Goal: Browse casually: Explore the website without a specific task or goal

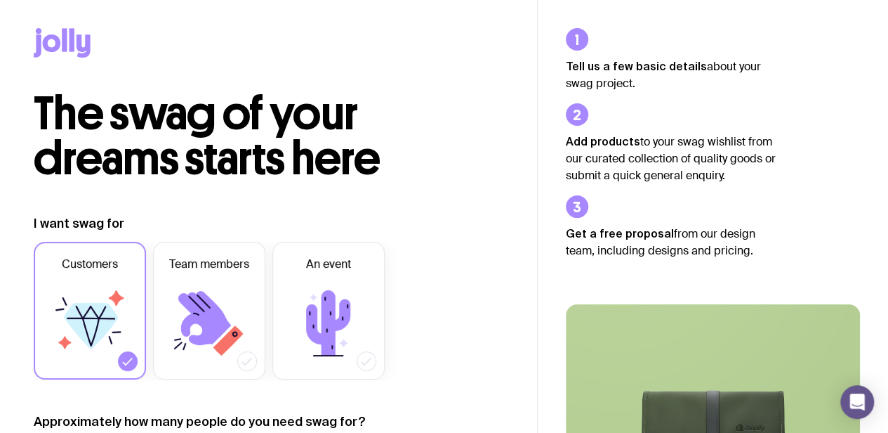
click at [74, 45] on icon at bounding box center [62, 42] width 57 height 29
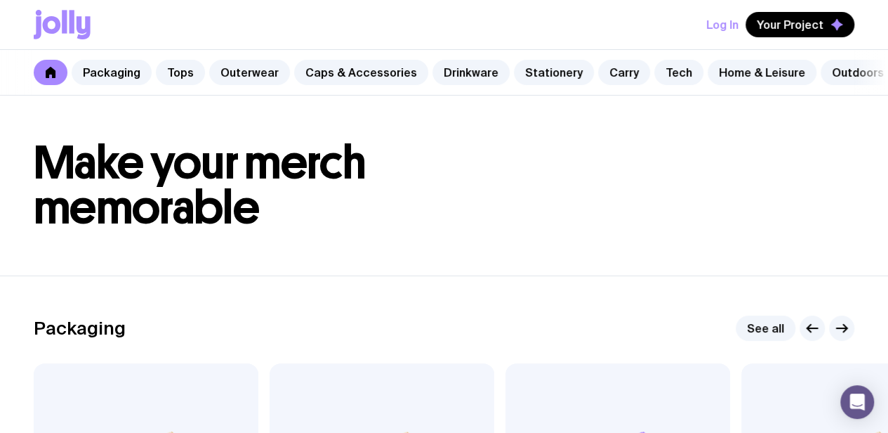
click at [721, 25] on button "Log In" at bounding box center [722, 24] width 32 height 25
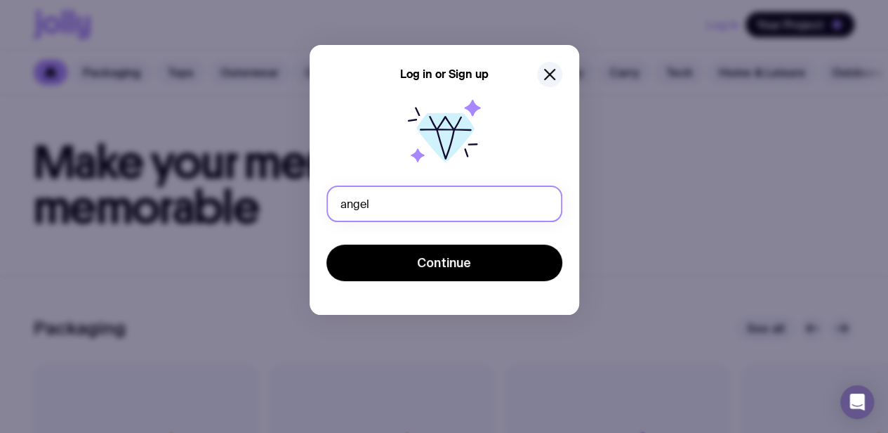
type input "[PERSON_NAME][EMAIL_ADDRESS][PERSON_NAME][DOMAIN_NAME]"
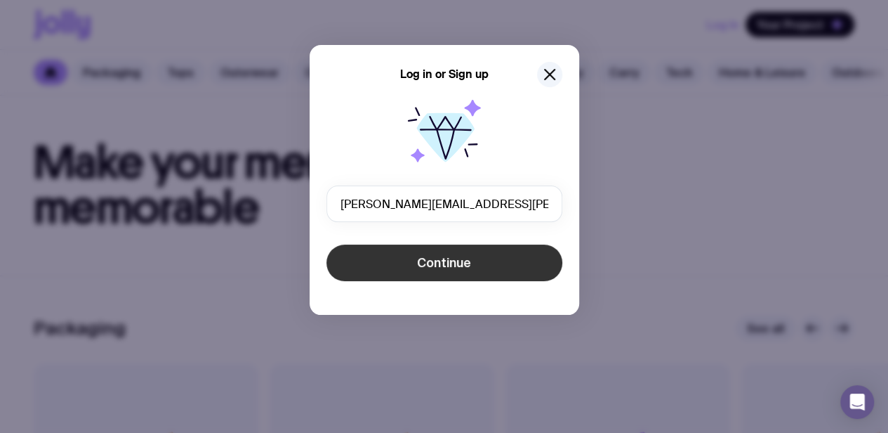
click at [459, 268] on span "Continue" at bounding box center [444, 262] width 54 height 17
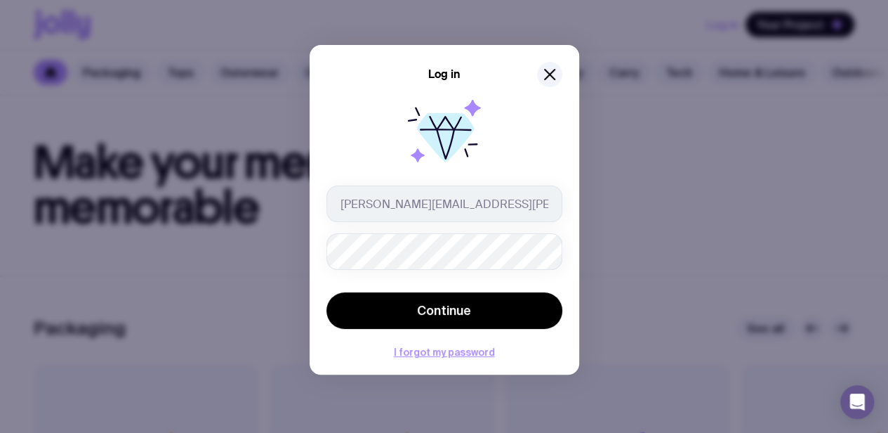
click at [327, 292] on button "Continue" at bounding box center [445, 310] width 236 height 37
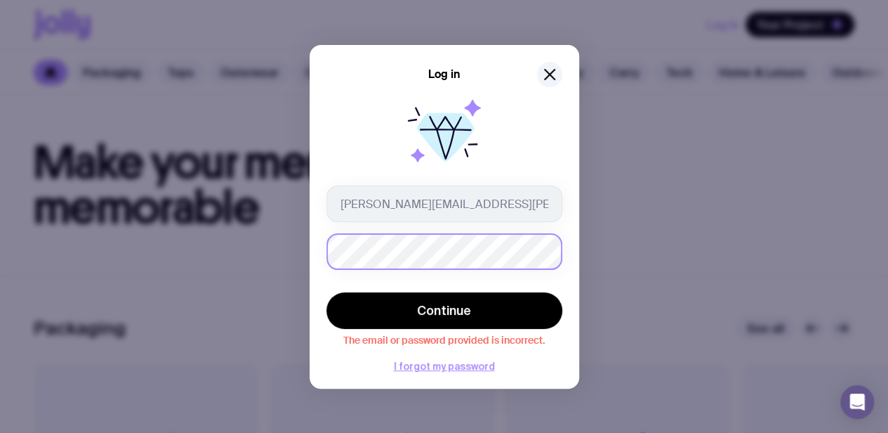
click at [560, 256] on div "Log in [PERSON_NAME][EMAIL_ADDRESS][PERSON_NAME][DOMAIN_NAME] Continue The emai…" at bounding box center [445, 216] width 270 height 343
click at [221, 232] on div "Log in [PERSON_NAME][EMAIL_ADDRESS][PERSON_NAME][DOMAIN_NAME] Continue The emai…" at bounding box center [444, 216] width 888 height 433
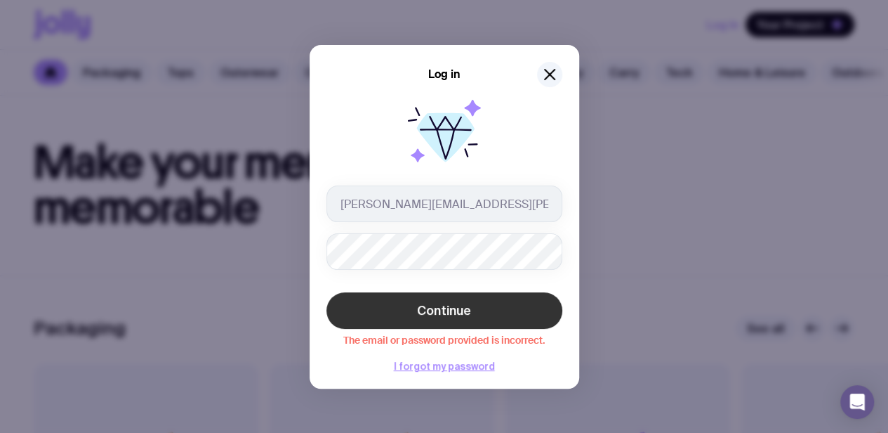
click at [472, 299] on button "Continue" at bounding box center [445, 310] width 236 height 37
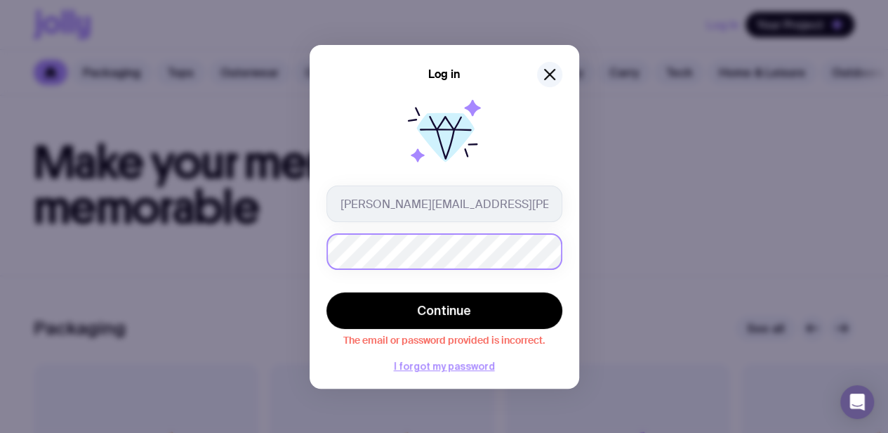
click at [261, 246] on div "Log in [PERSON_NAME][EMAIL_ADDRESS][PERSON_NAME][DOMAIN_NAME] Continue The emai…" at bounding box center [444, 216] width 888 height 433
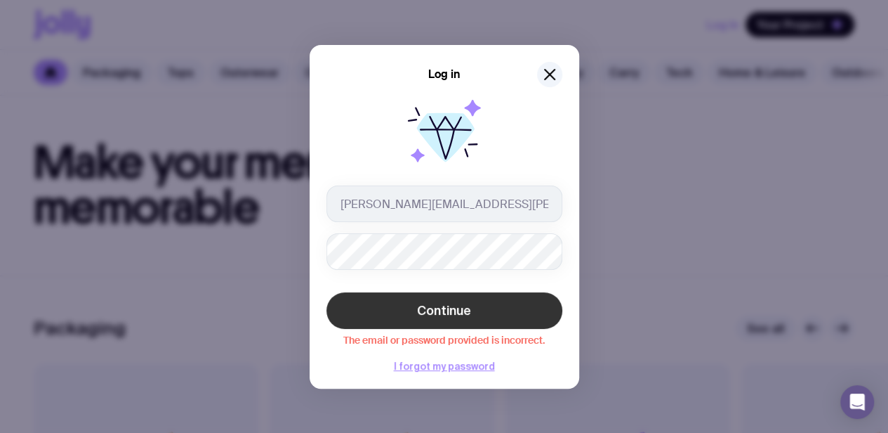
click at [446, 306] on span "Continue" at bounding box center [444, 310] width 54 height 17
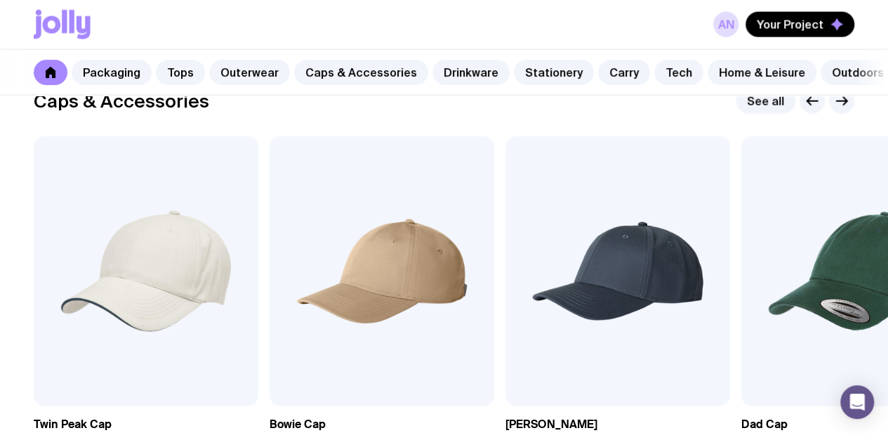
scroll to position [1919, 0]
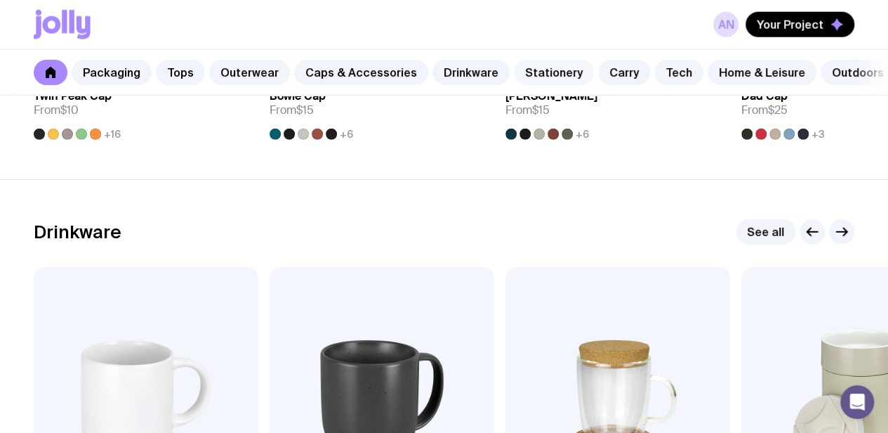
click at [566, 70] on link "Stationery" at bounding box center [554, 72] width 80 height 25
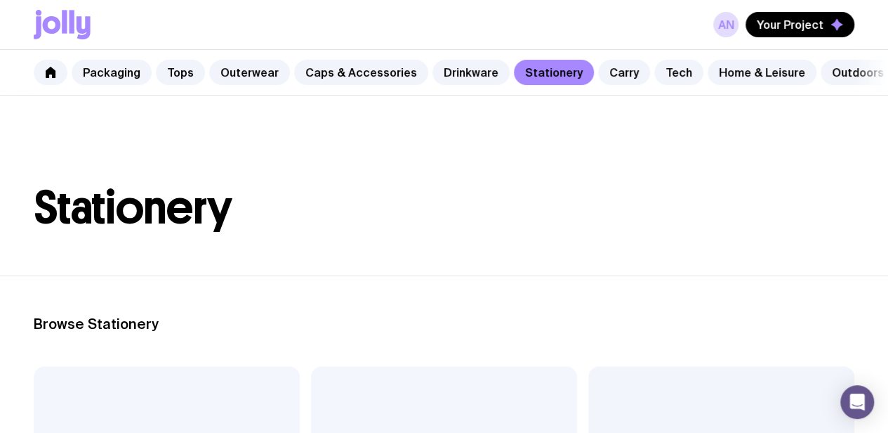
scroll to position [0, 79]
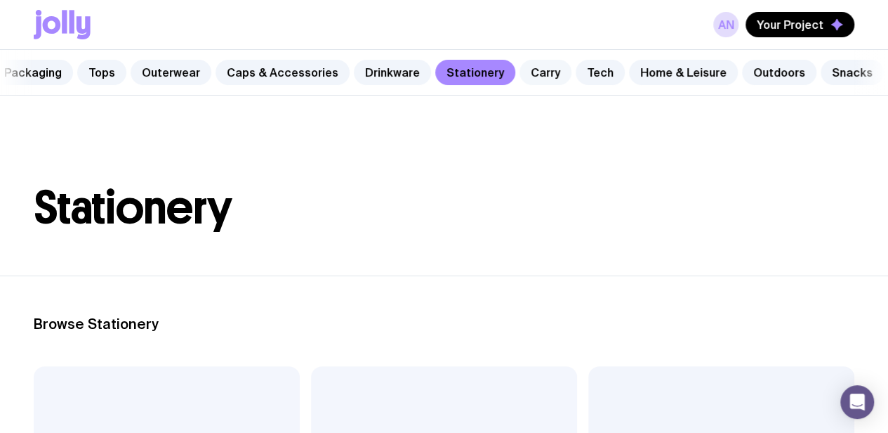
click at [537, 70] on link "Carry" at bounding box center [546, 72] width 52 height 25
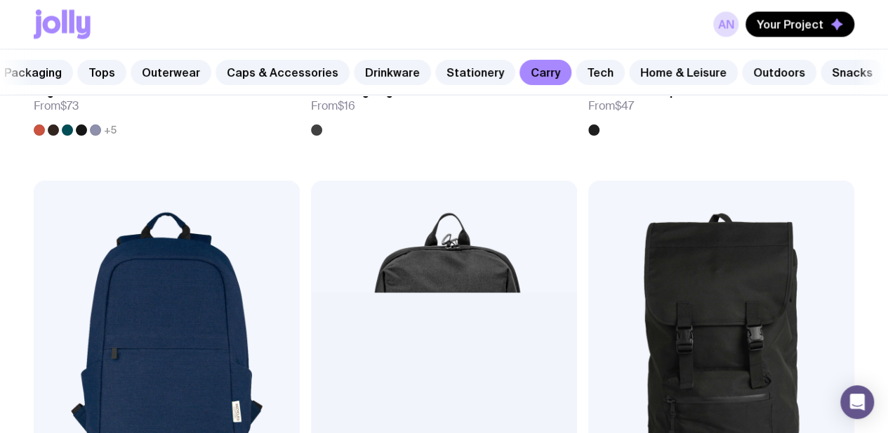
scroll to position [1545, 0]
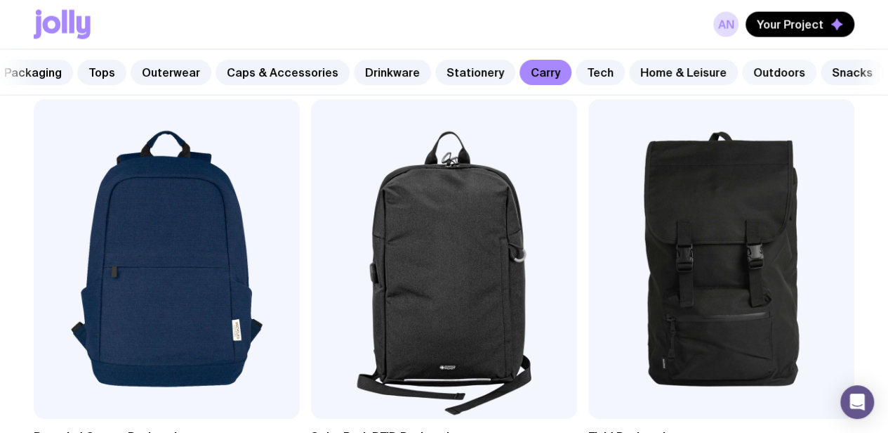
click at [768, 73] on link "Outdoors" at bounding box center [779, 72] width 74 height 25
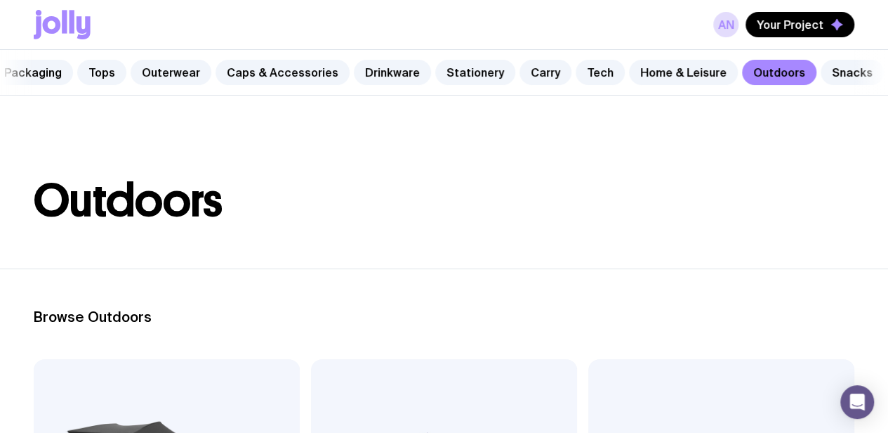
scroll to position [327, 0]
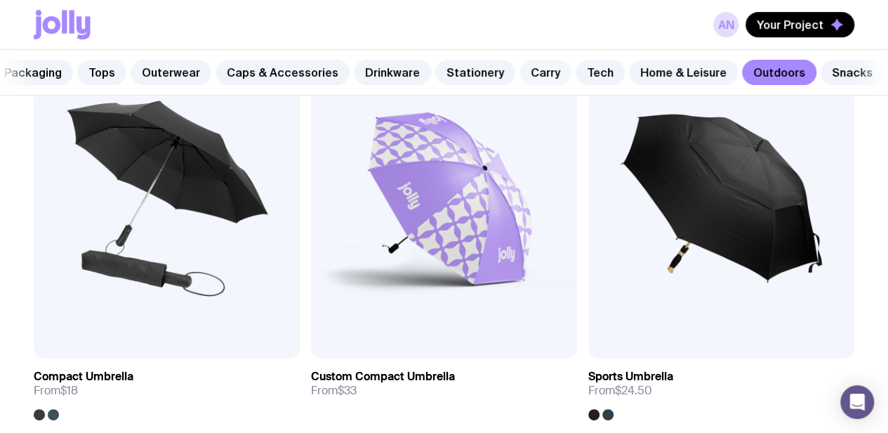
click at [546, 74] on link "Carry" at bounding box center [546, 72] width 52 height 25
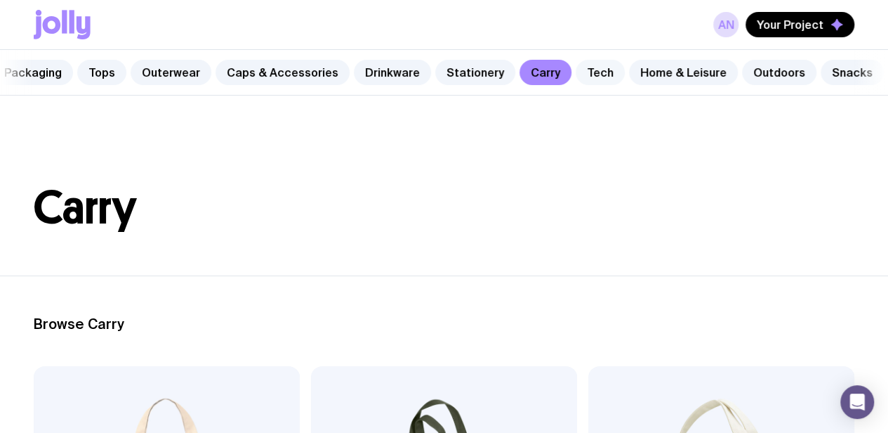
click at [577, 69] on link "Tech" at bounding box center [600, 72] width 49 height 25
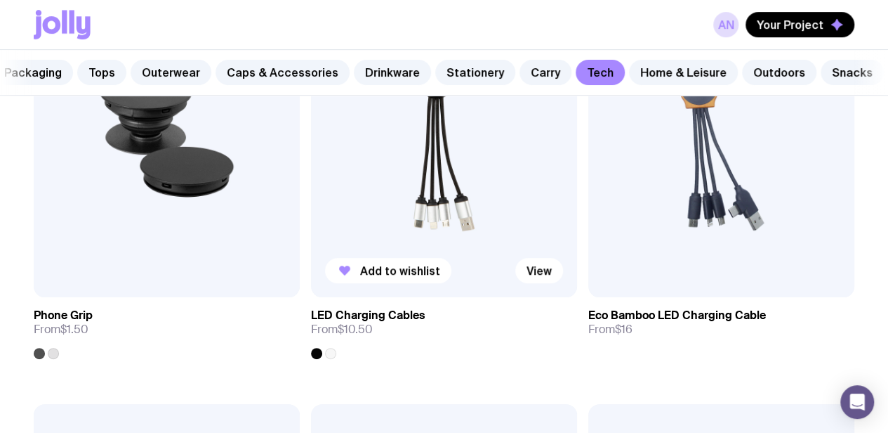
scroll to position [468, 0]
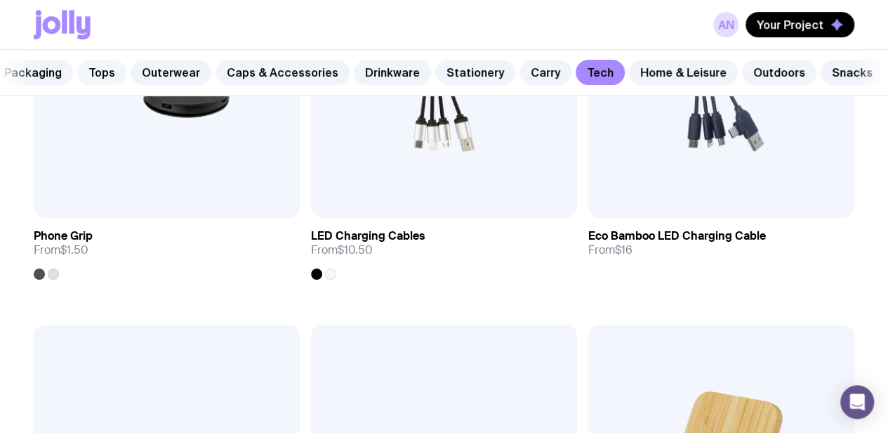
click at [100, 65] on link "Tops" at bounding box center [101, 72] width 49 height 25
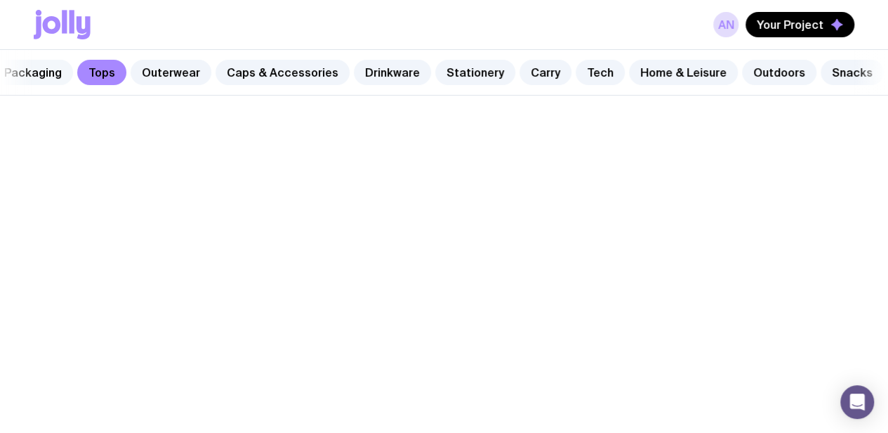
click at [41, 71] on link "Packaging" at bounding box center [33, 72] width 80 height 25
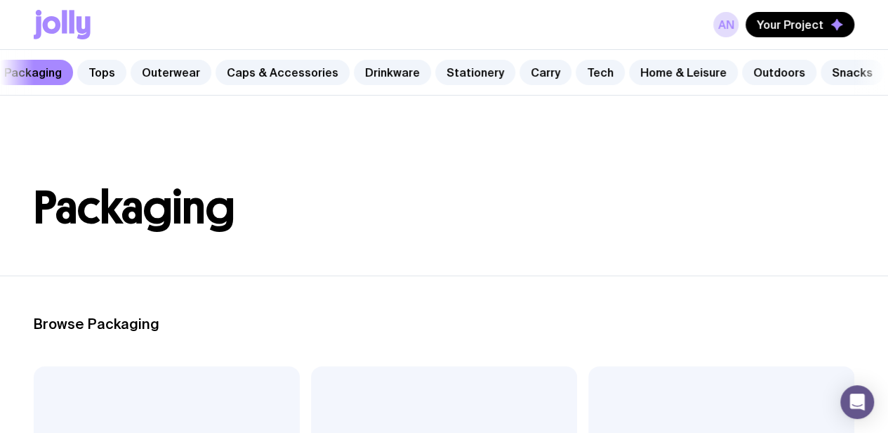
drag, startPoint x: 185, startPoint y: 93, endPoint x: 103, endPoint y: 94, distance: 82.2
click at [103, 94] on div "Packaging Tops Outerwear Caps & Accessories Drinkware Stationery Carry Tech Hom…" at bounding box center [444, 73] width 888 height 46
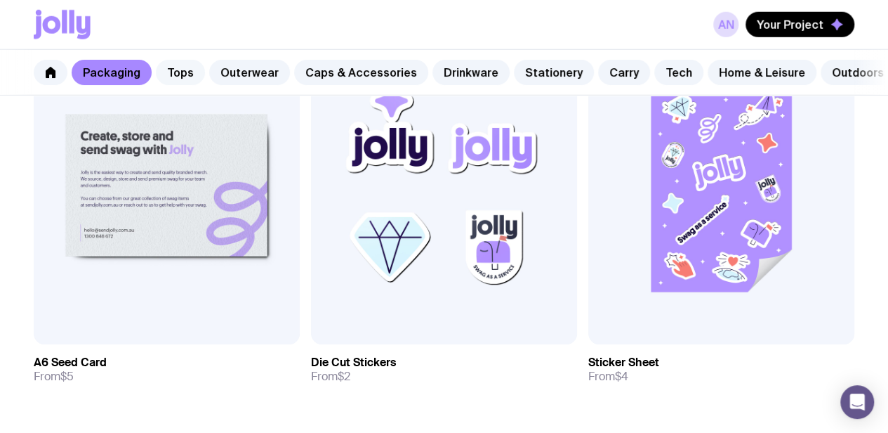
scroll to position [2107, 0]
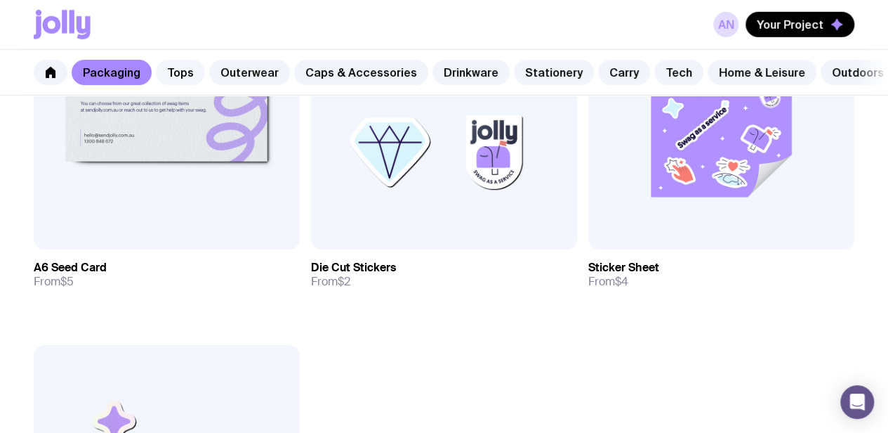
click at [184, 72] on link "Tops" at bounding box center [180, 72] width 49 height 25
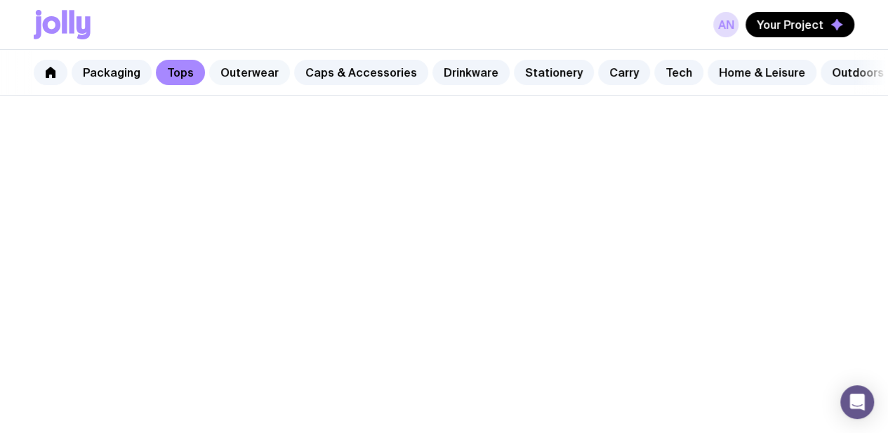
click at [261, 77] on link "Outerwear" at bounding box center [249, 72] width 81 height 25
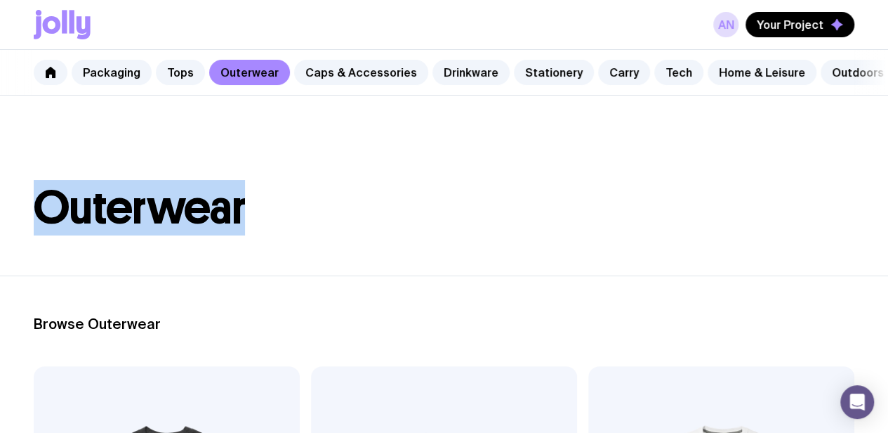
drag, startPoint x: 178, startPoint y: 94, endPoint x: 385, endPoint y: 96, distance: 206.5
click at [554, 96] on div "Packaging Tops Outerwear Caps & Accessories Drinkware Stationery Carry Tech Hom…" at bounding box center [444, 73] width 888 height 46
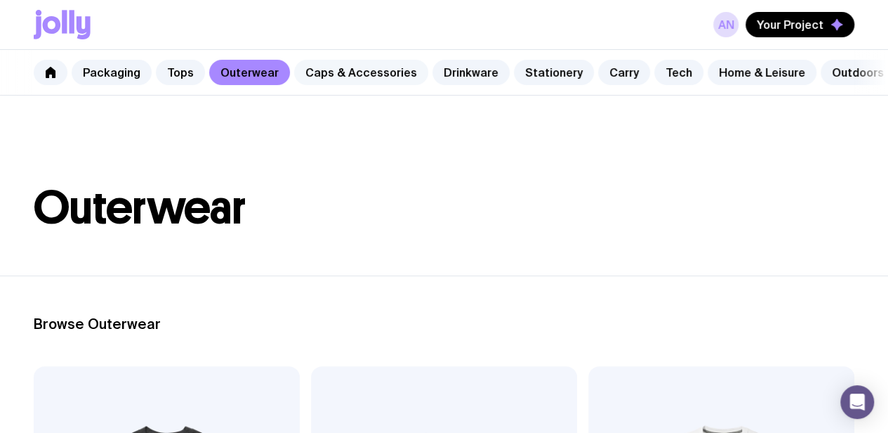
click at [350, 74] on link "Caps & Accessories" at bounding box center [361, 72] width 134 height 25
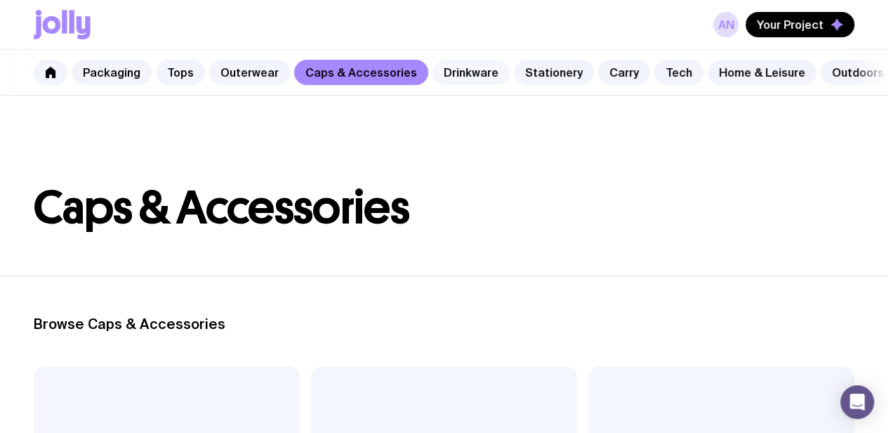
click at [467, 76] on link "Drinkware" at bounding box center [471, 72] width 77 height 25
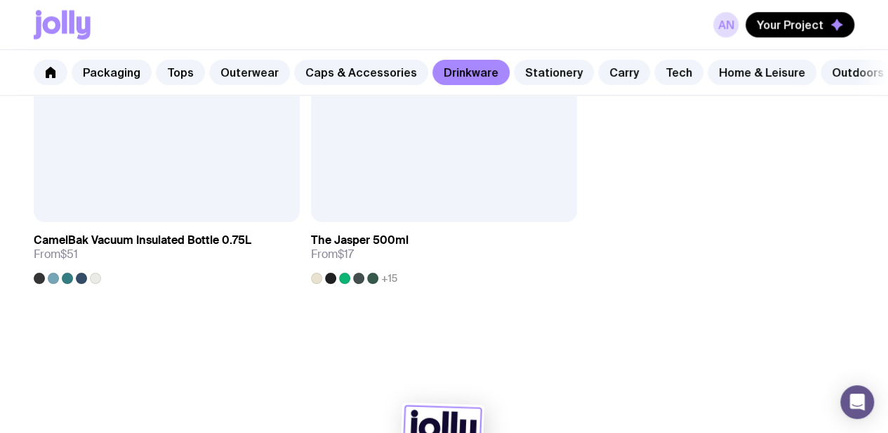
scroll to position [3354, 0]
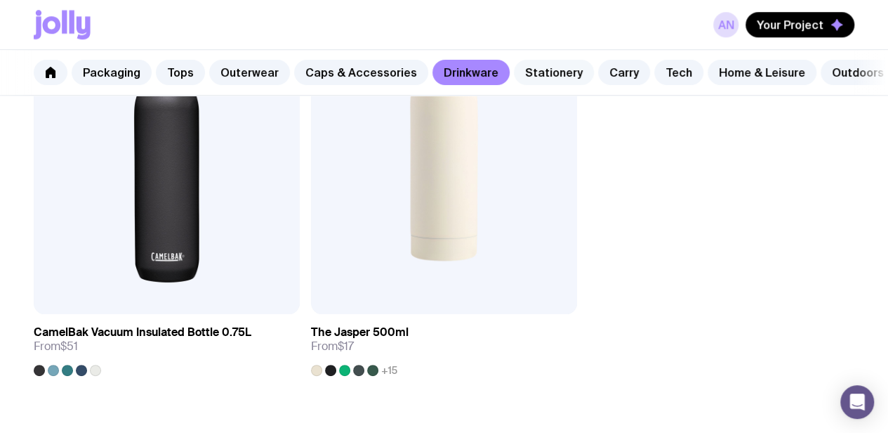
click at [546, 81] on link "Stationery" at bounding box center [554, 72] width 80 height 25
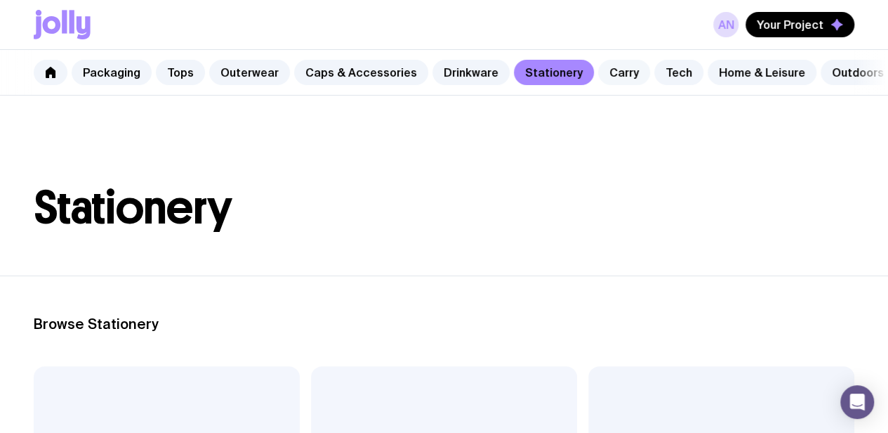
click at [622, 70] on link "Carry" at bounding box center [624, 72] width 52 height 25
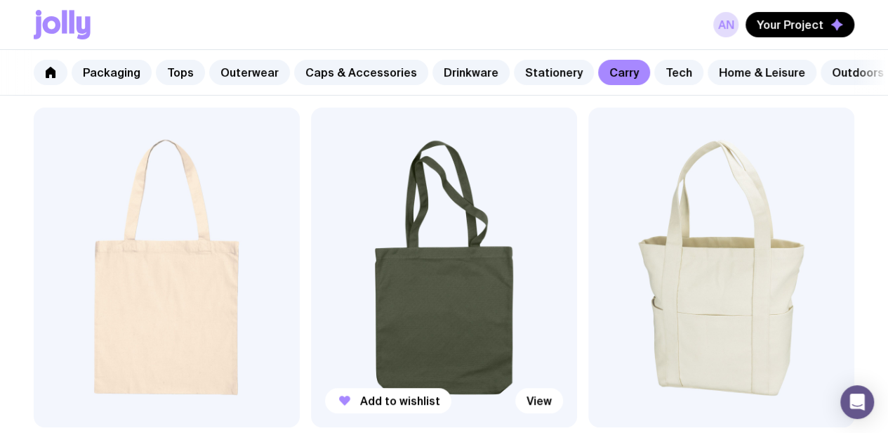
scroll to position [281, 0]
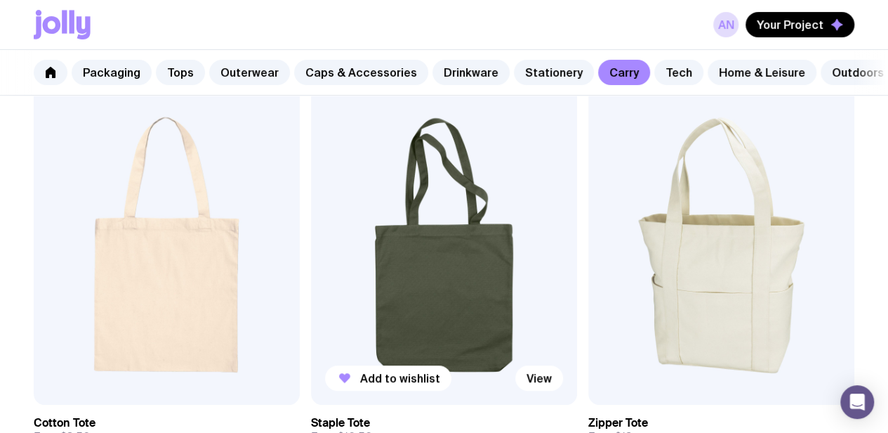
click at [487, 308] on img at bounding box center [444, 245] width 266 height 320
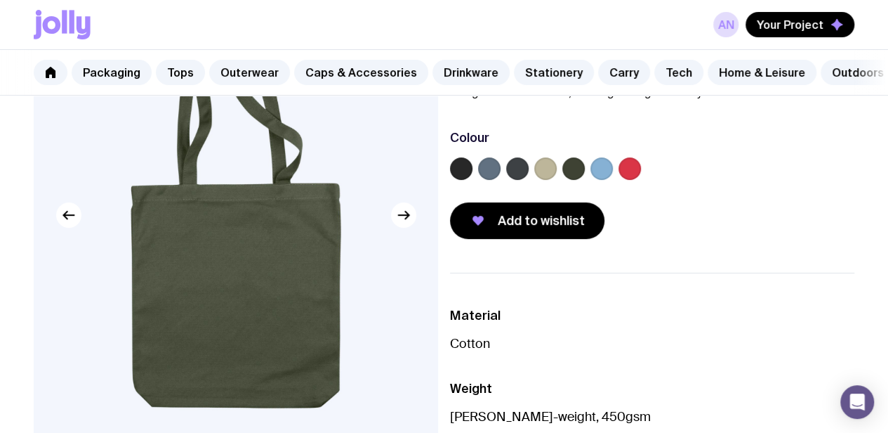
scroll to position [140, 0]
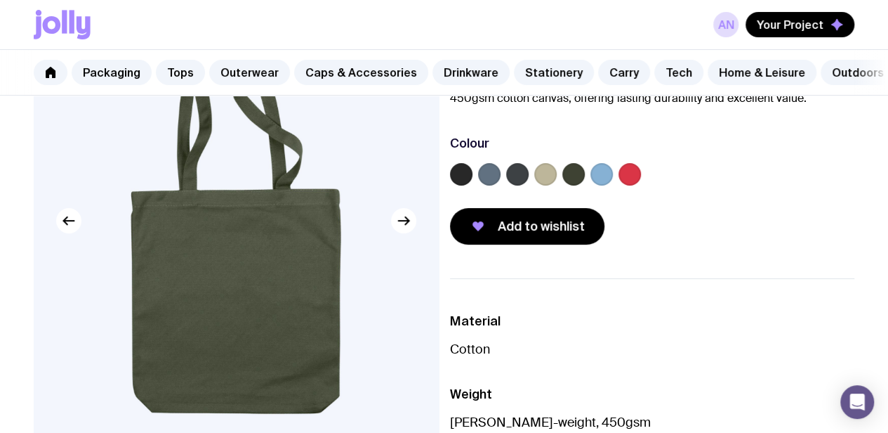
click at [551, 183] on label at bounding box center [545, 174] width 22 height 22
click at [0, 0] on input "radio" at bounding box center [0, 0] width 0 height 0
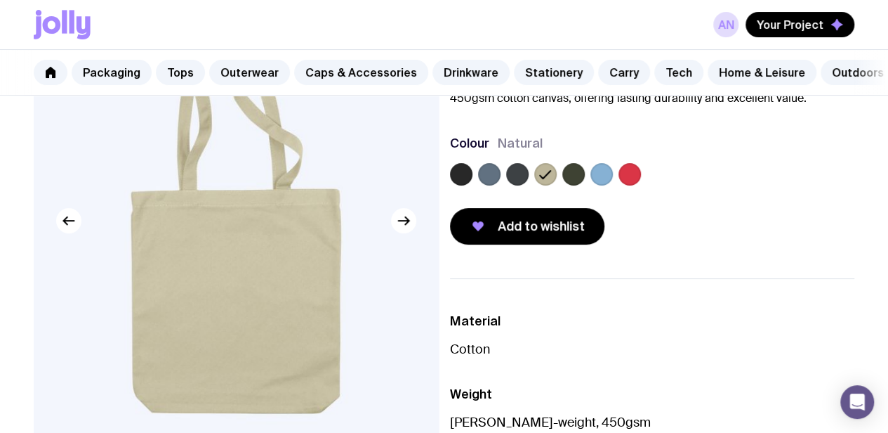
click at [497, 181] on label at bounding box center [489, 174] width 22 height 22
click at [0, 0] on input "radio" at bounding box center [0, 0] width 0 height 0
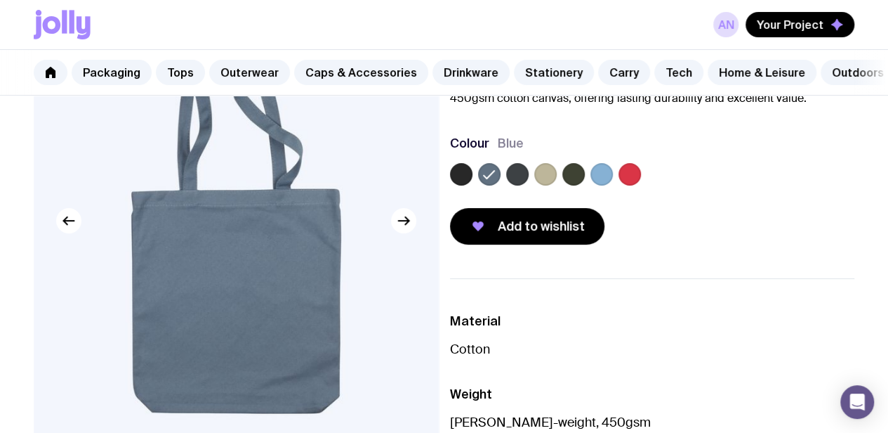
click at [515, 178] on label at bounding box center [517, 174] width 22 height 22
click at [0, 0] on input "radio" at bounding box center [0, 0] width 0 height 0
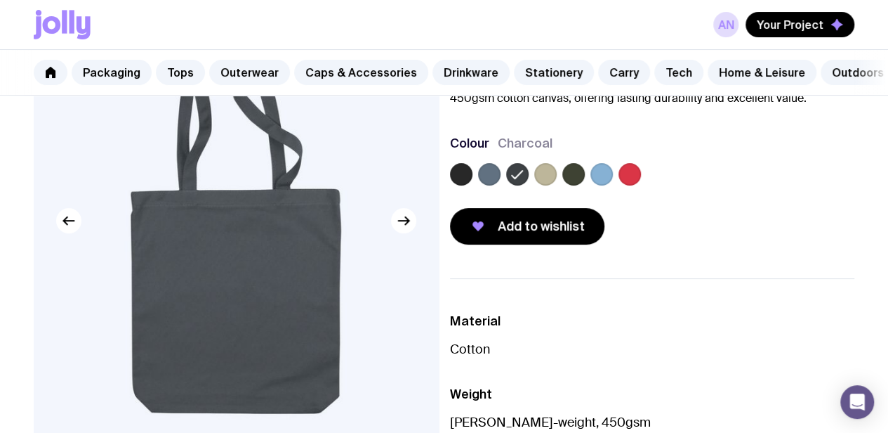
click at [577, 183] on label at bounding box center [573, 174] width 22 height 22
click at [0, 0] on input "radio" at bounding box center [0, 0] width 0 height 0
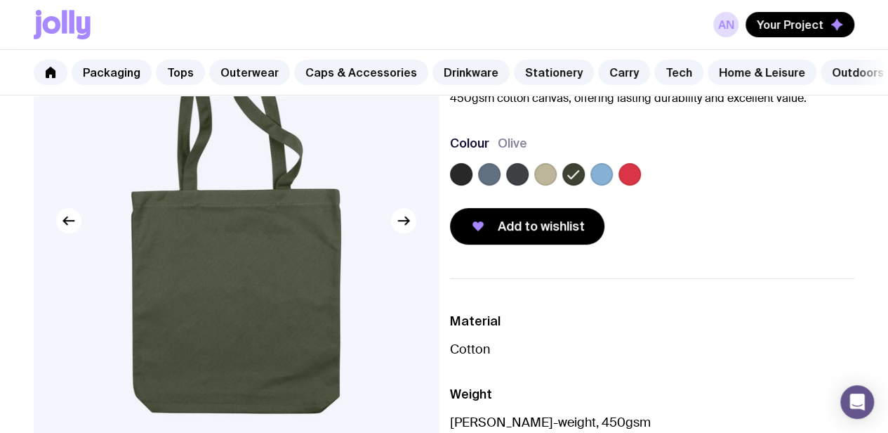
click at [600, 176] on label at bounding box center [602, 174] width 22 height 22
click at [0, 0] on input "radio" at bounding box center [0, 0] width 0 height 0
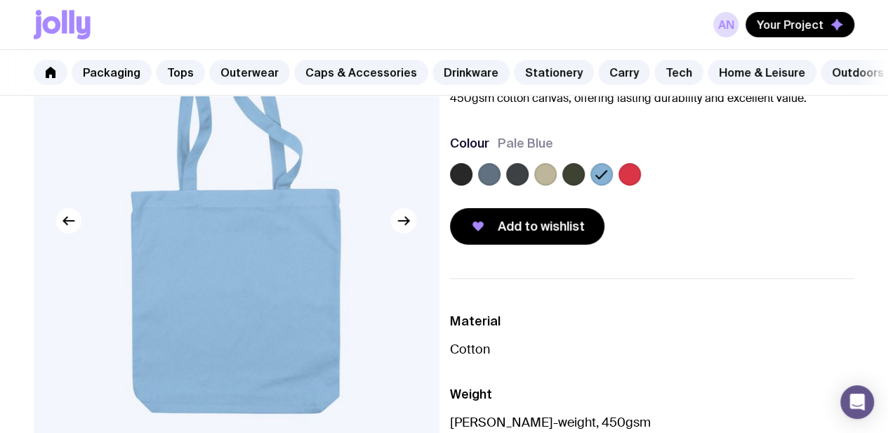
click at [617, 179] on div at bounding box center [652, 177] width 405 height 28
click at [490, 183] on label at bounding box center [489, 174] width 22 height 22
click at [0, 0] on input "radio" at bounding box center [0, 0] width 0 height 0
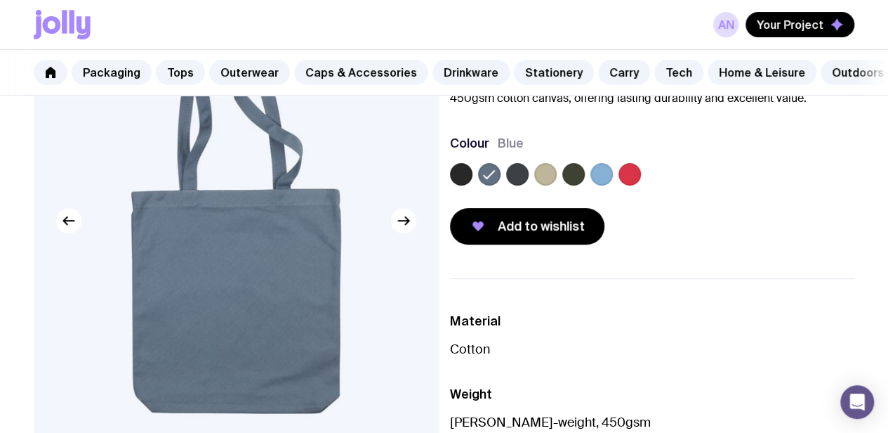
click at [462, 180] on label at bounding box center [461, 174] width 22 height 22
click at [0, 0] on input "radio" at bounding box center [0, 0] width 0 height 0
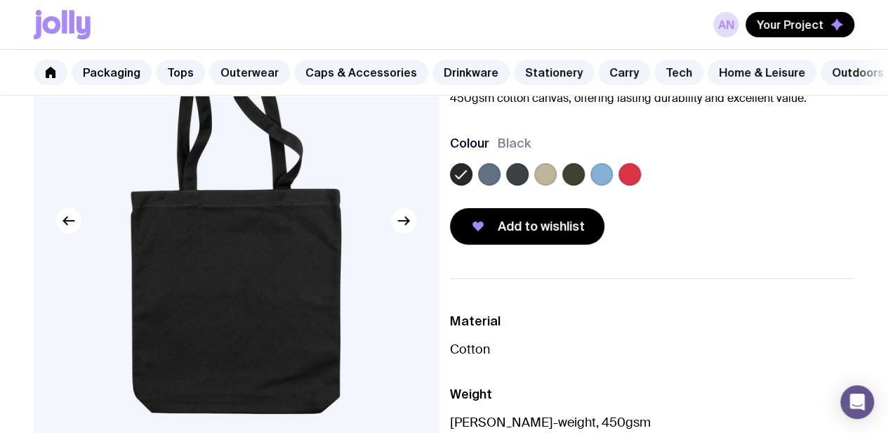
click at [493, 181] on label at bounding box center [489, 174] width 22 height 22
click at [0, 0] on input "radio" at bounding box center [0, 0] width 0 height 0
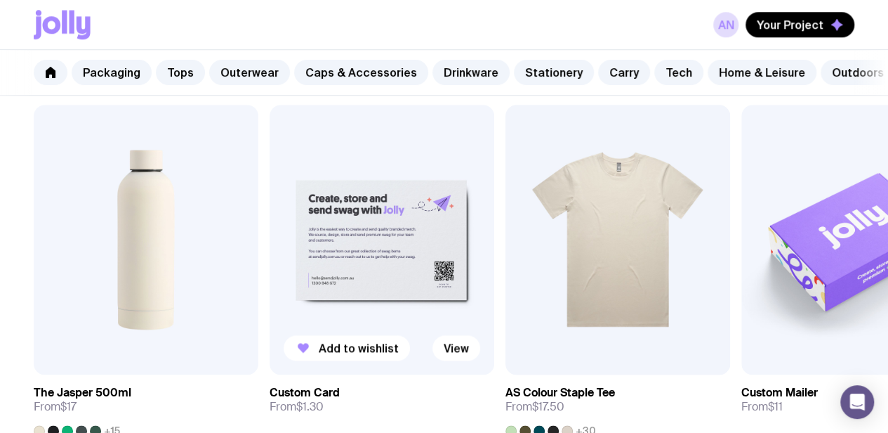
scroll to position [796, 0]
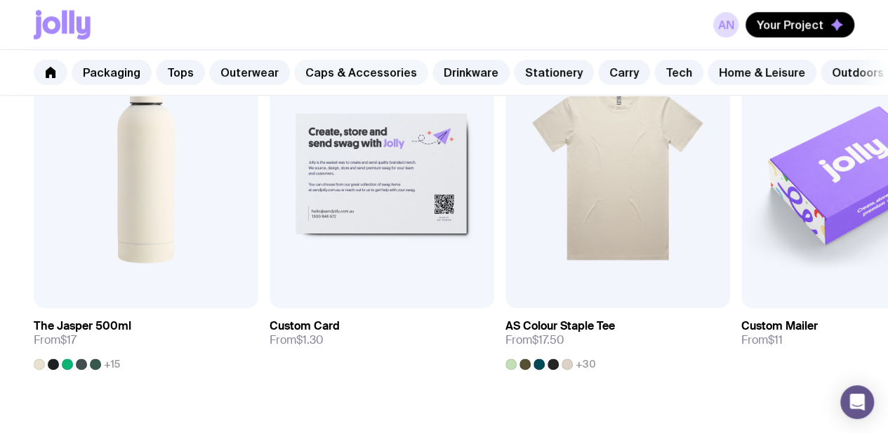
click at [325, 77] on link "Caps & Accessories" at bounding box center [361, 72] width 134 height 25
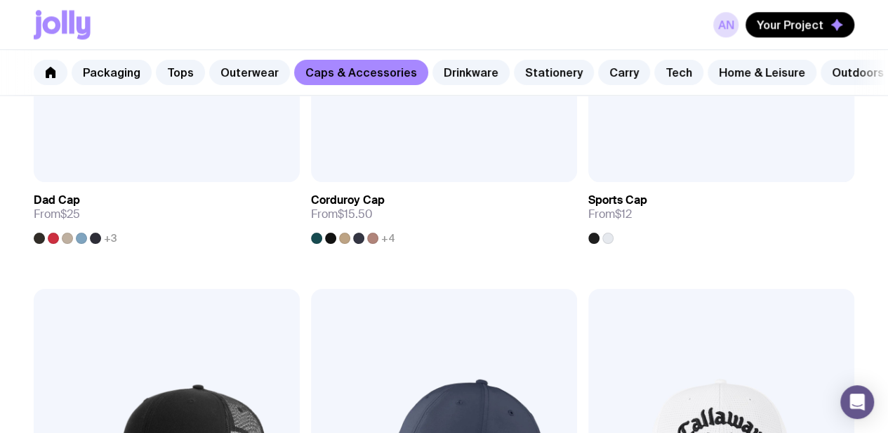
scroll to position [1029, 0]
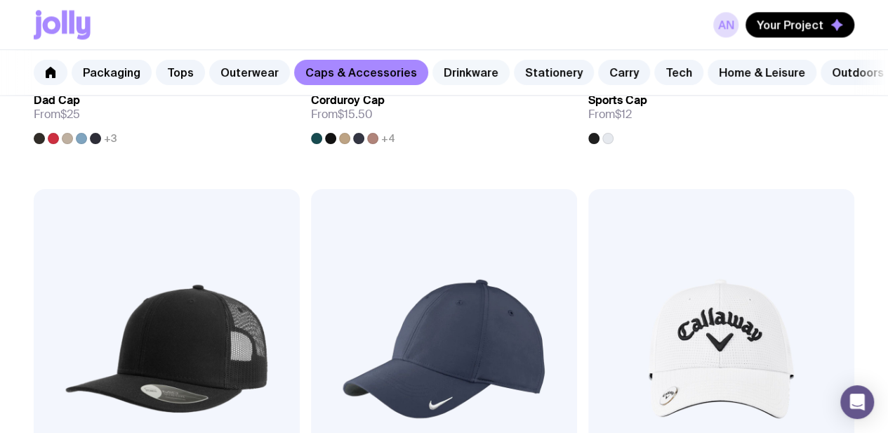
click at [461, 69] on link "Drinkware" at bounding box center [471, 72] width 77 height 25
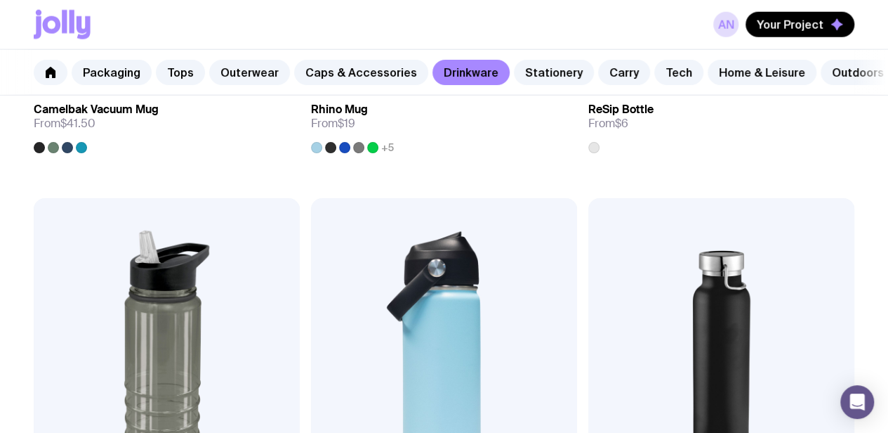
scroll to position [2153, 0]
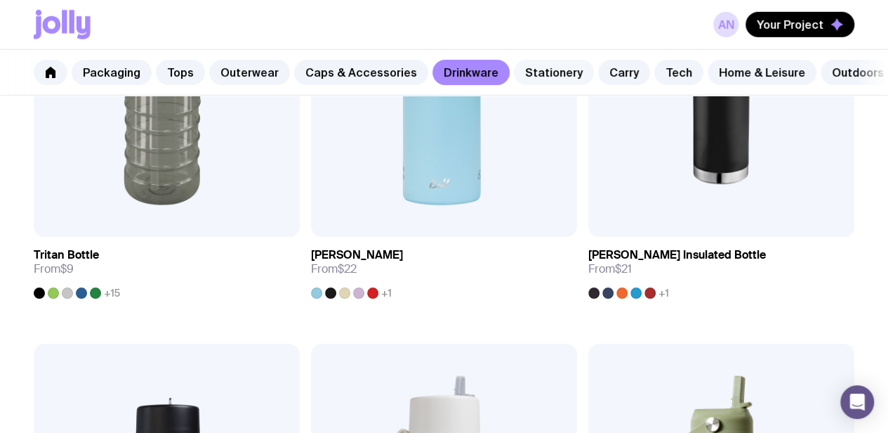
click at [535, 72] on link "Stationery" at bounding box center [554, 72] width 80 height 25
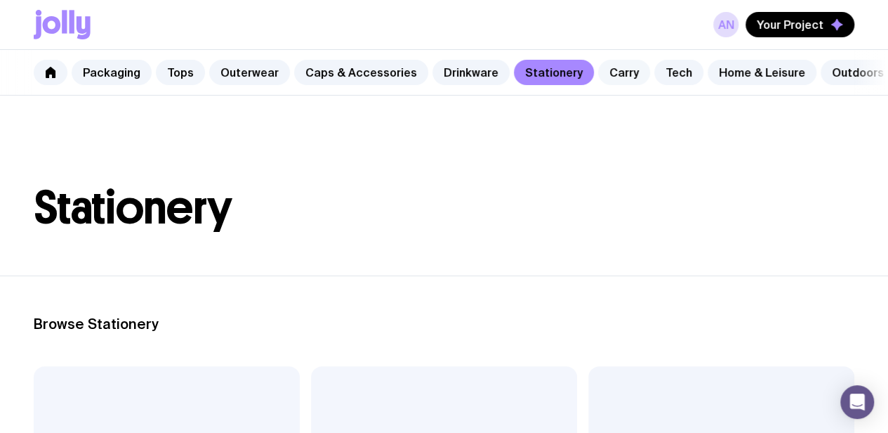
click at [614, 77] on link "Carry" at bounding box center [624, 72] width 52 height 25
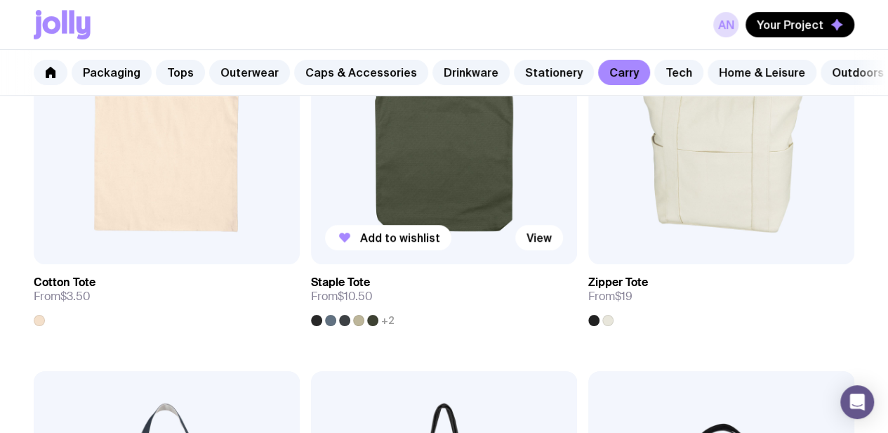
scroll to position [655, 0]
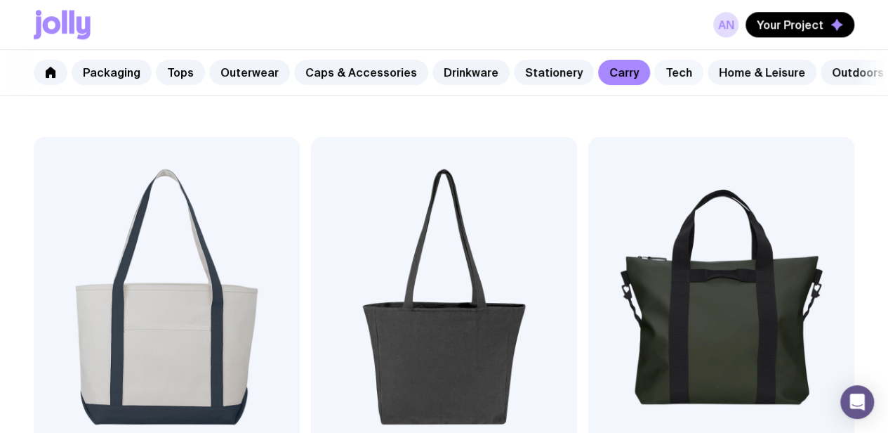
click at [660, 67] on link "Tech" at bounding box center [678, 72] width 49 height 25
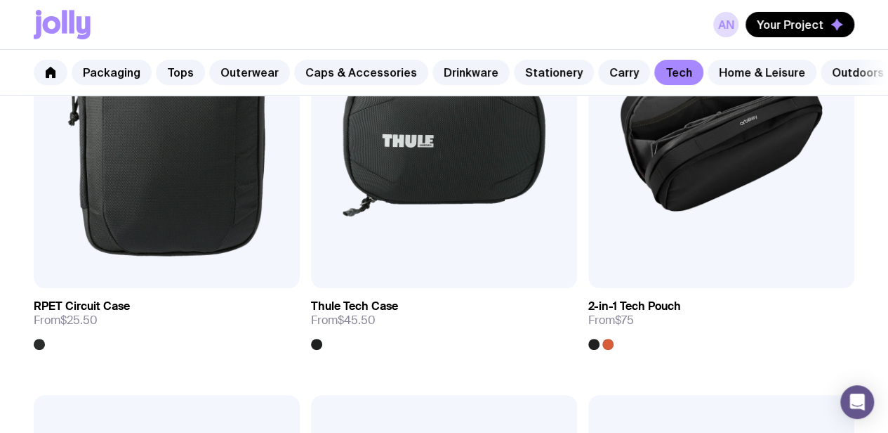
scroll to position [0, 79]
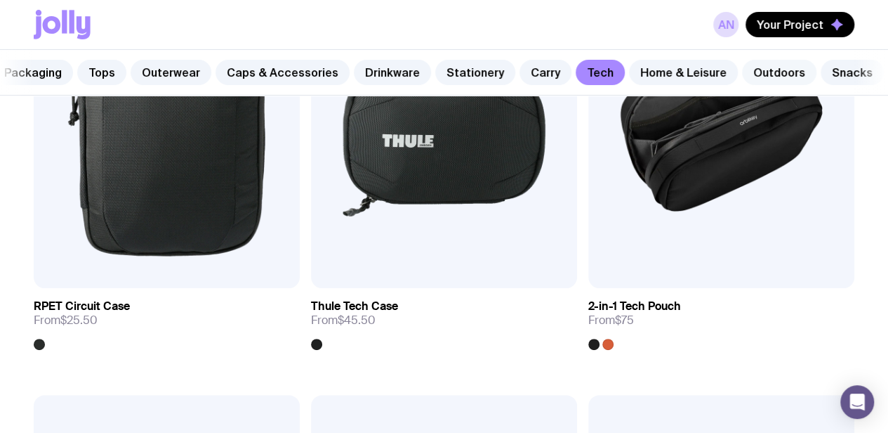
click at [745, 71] on link "Outdoors" at bounding box center [779, 72] width 74 height 25
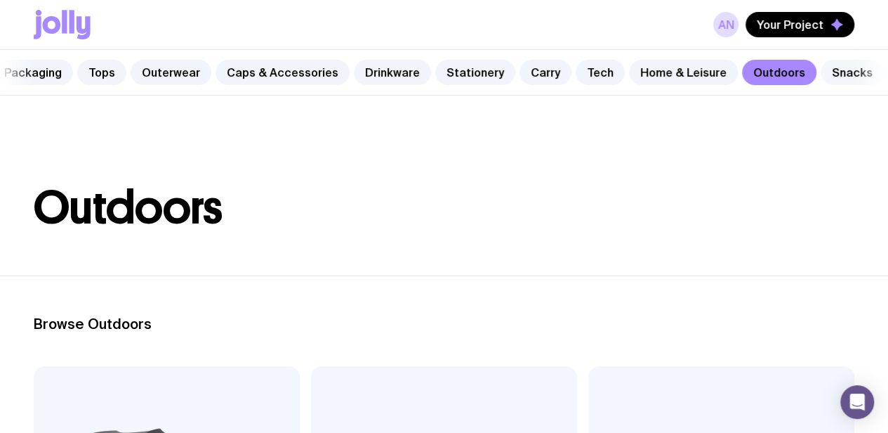
click at [838, 67] on link "Snacks" at bounding box center [852, 72] width 63 height 25
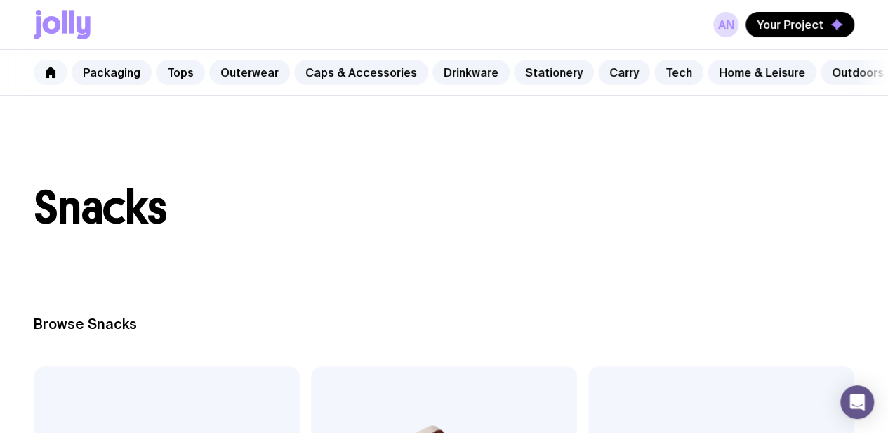
click at [49, 74] on icon at bounding box center [51, 72] width 10 height 11
